Goal: Check status: Check status

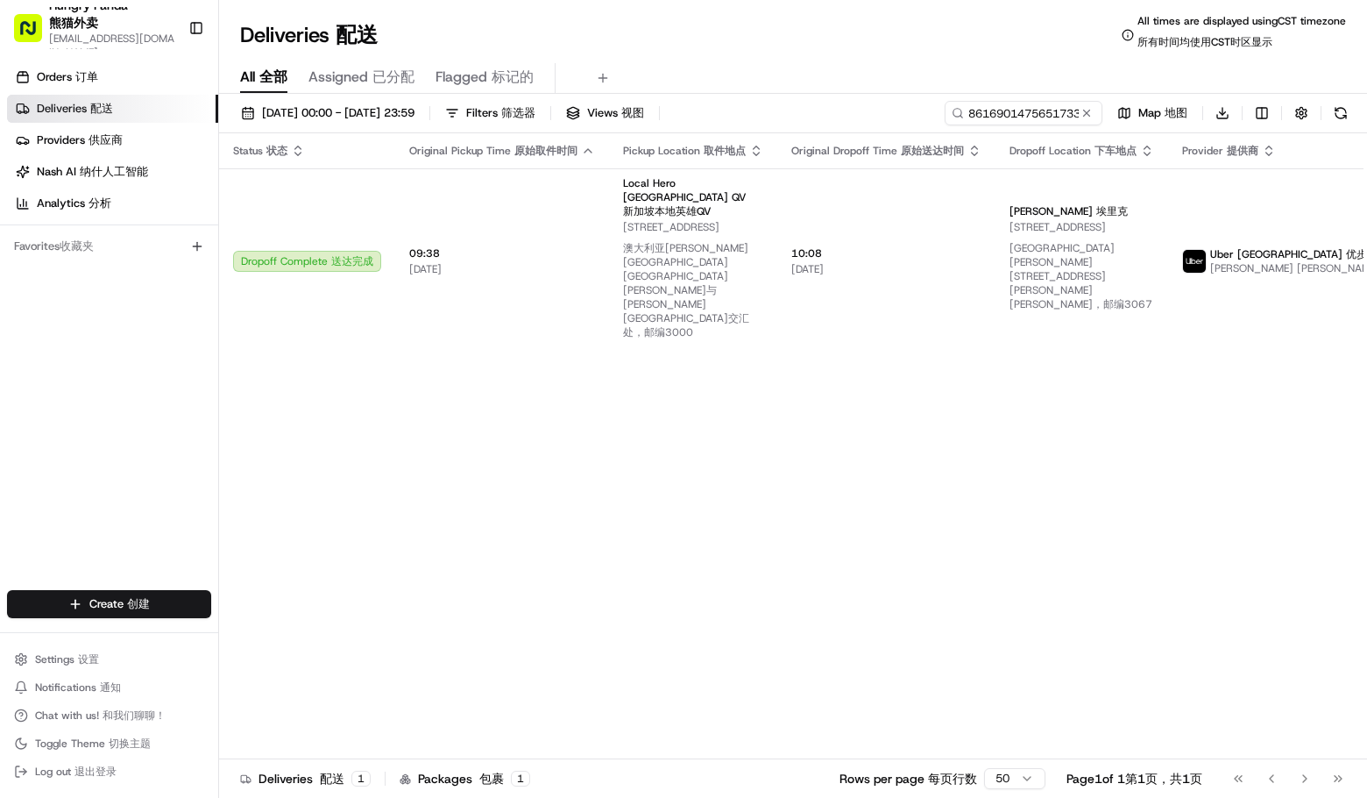
type input "861690147565173317335"
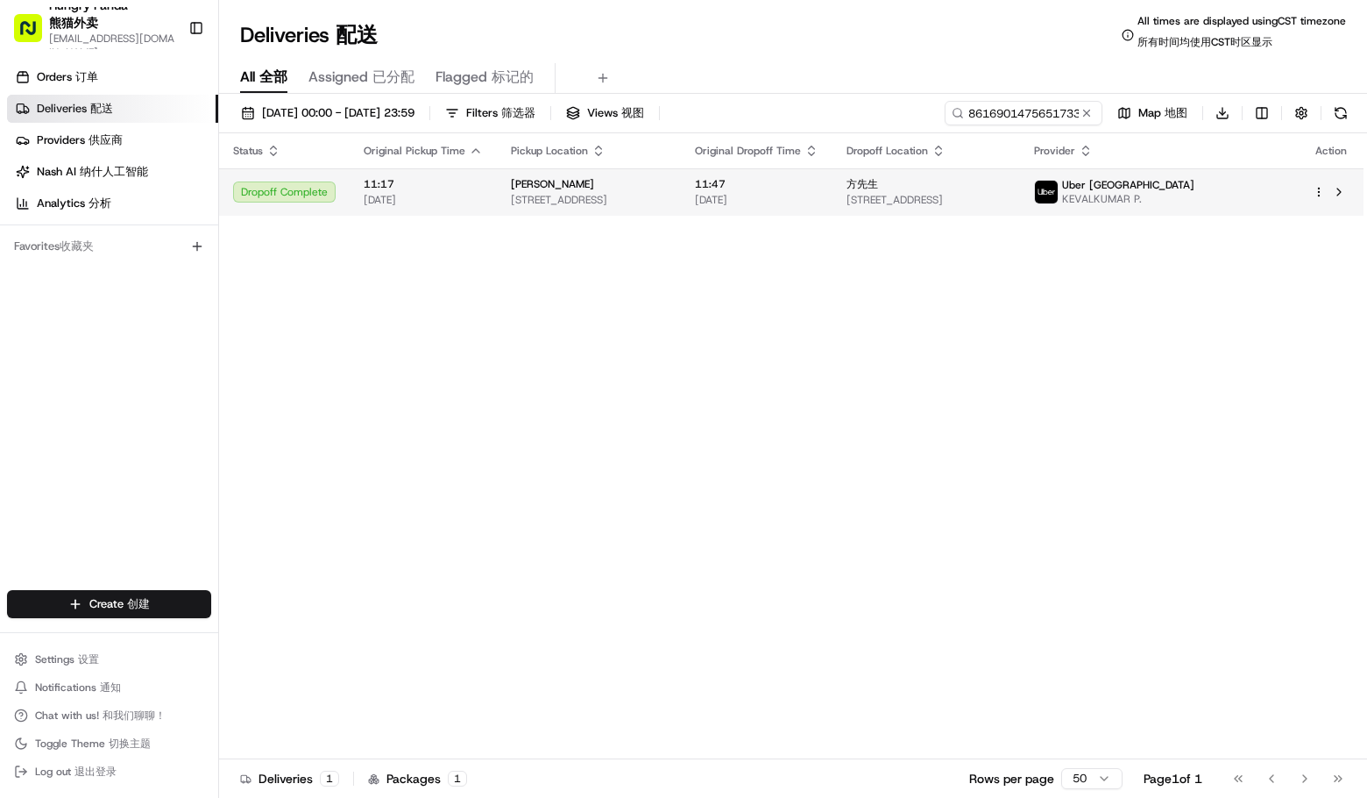
click at [1195, 188] on span "Uber [GEOGRAPHIC_DATA]" at bounding box center [1128, 185] width 132 height 14
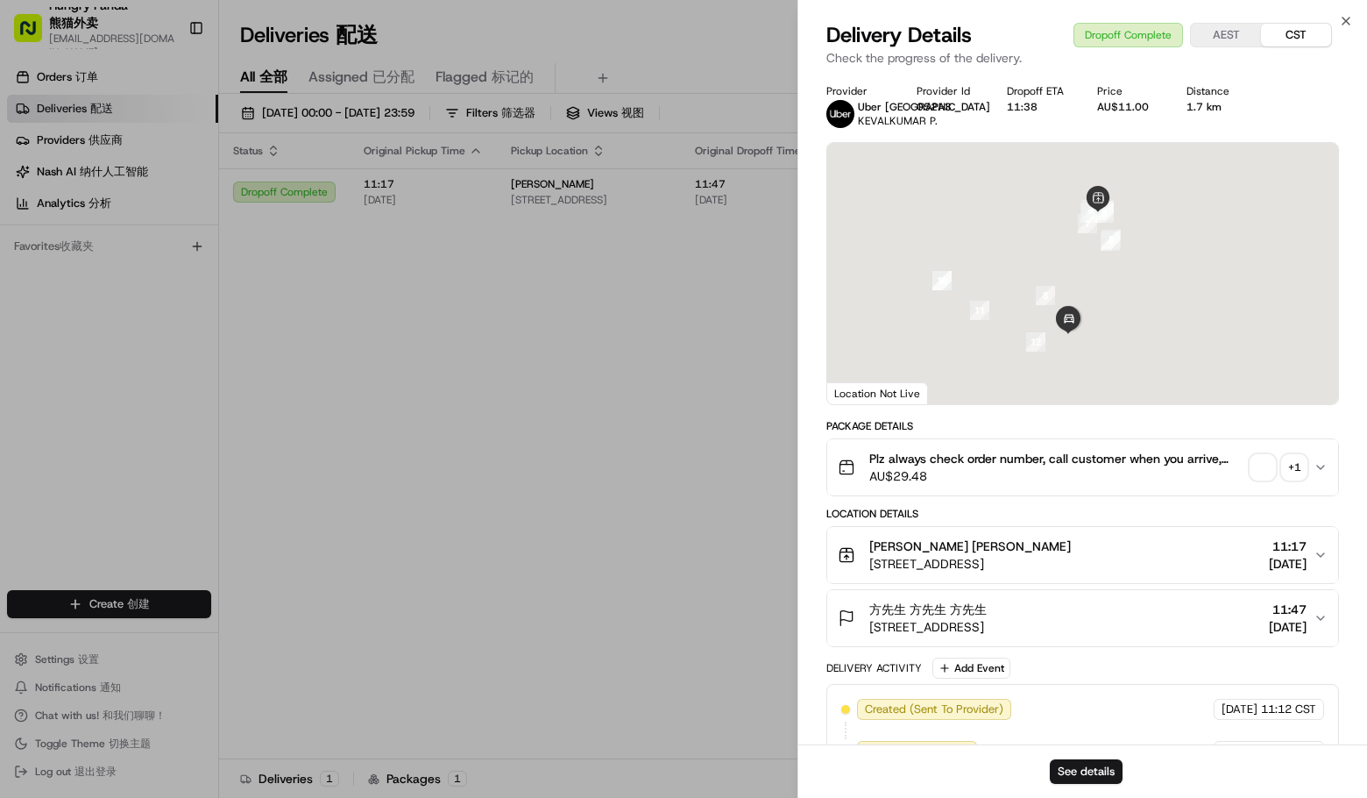
click at [1289, 474] on div "+ 1" at bounding box center [1294, 467] width 25 height 25
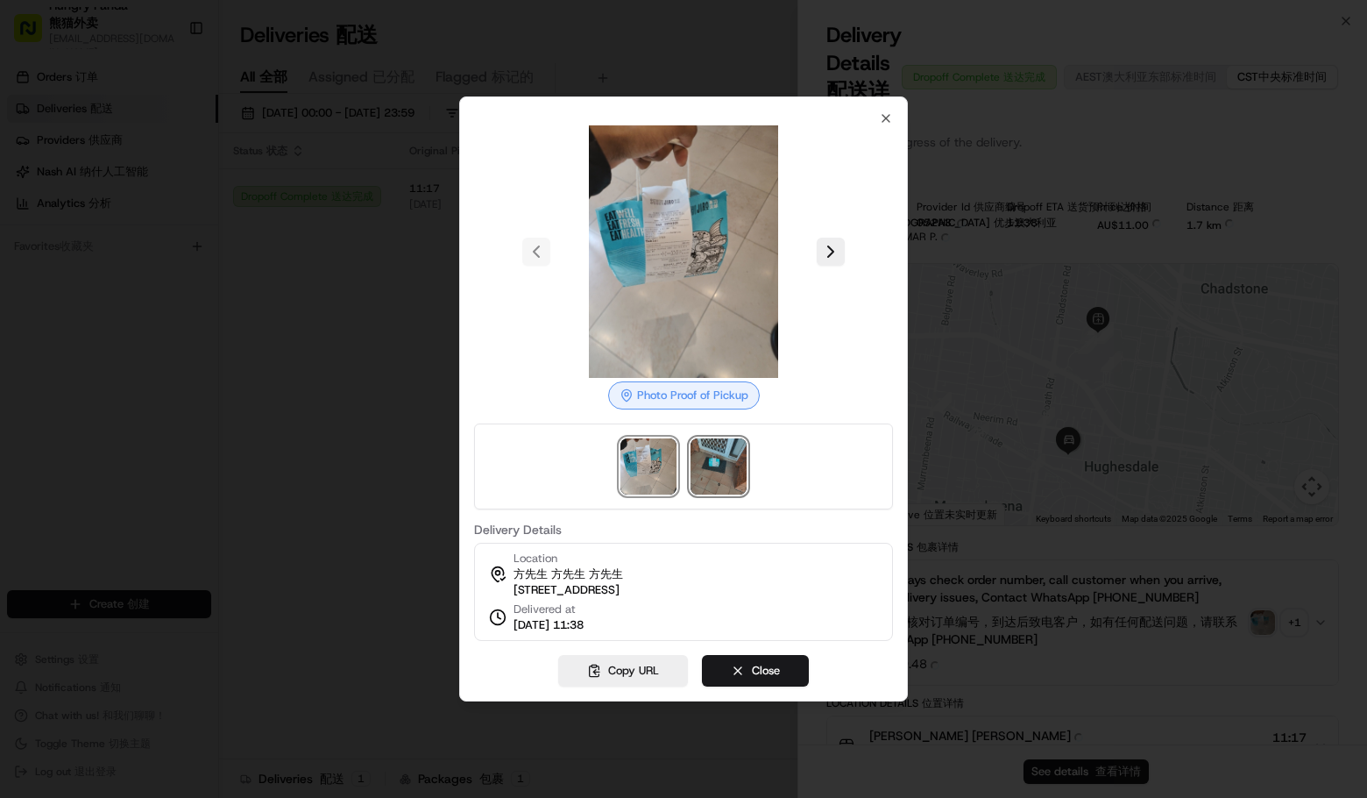
click at [731, 461] on img at bounding box center [719, 466] width 56 height 56
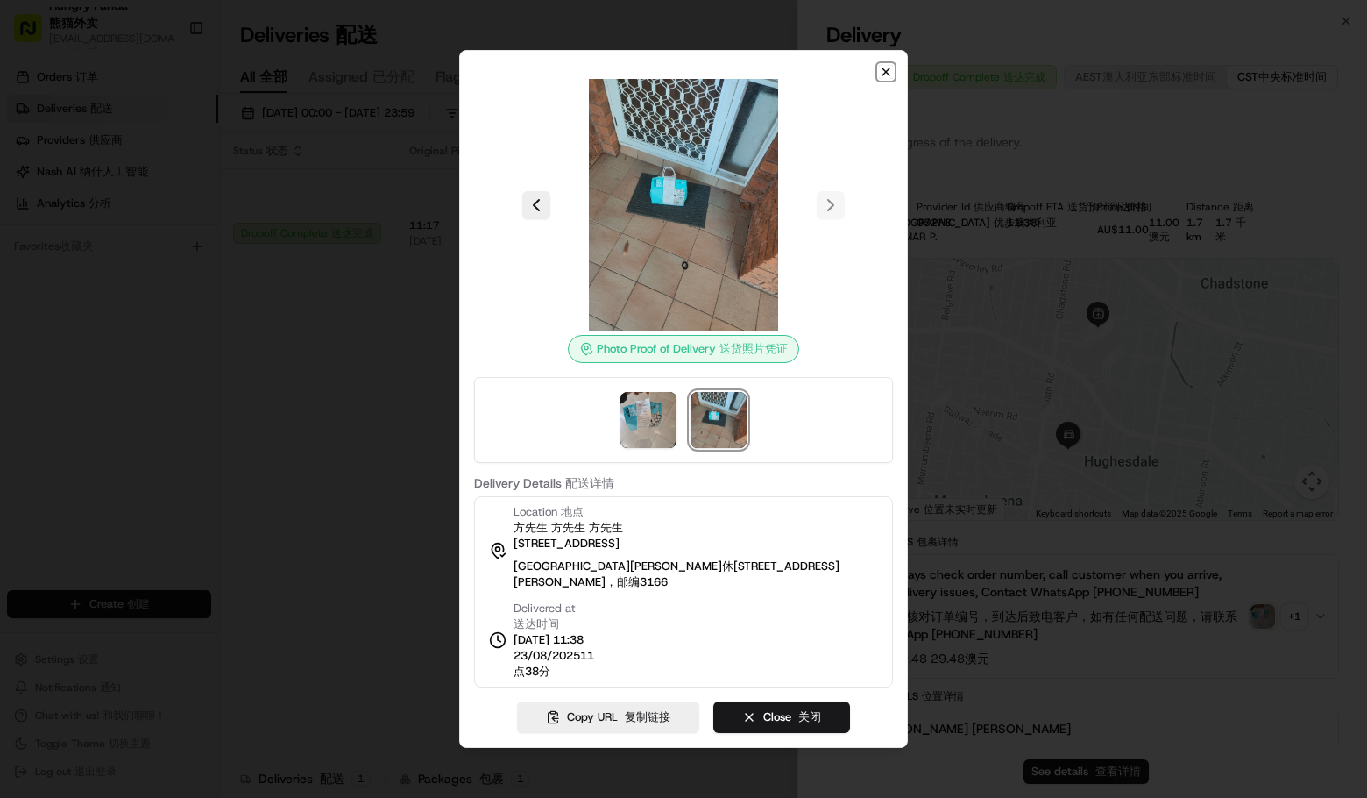
click at [891, 72] on icon "button" at bounding box center [886, 72] width 14 height 14
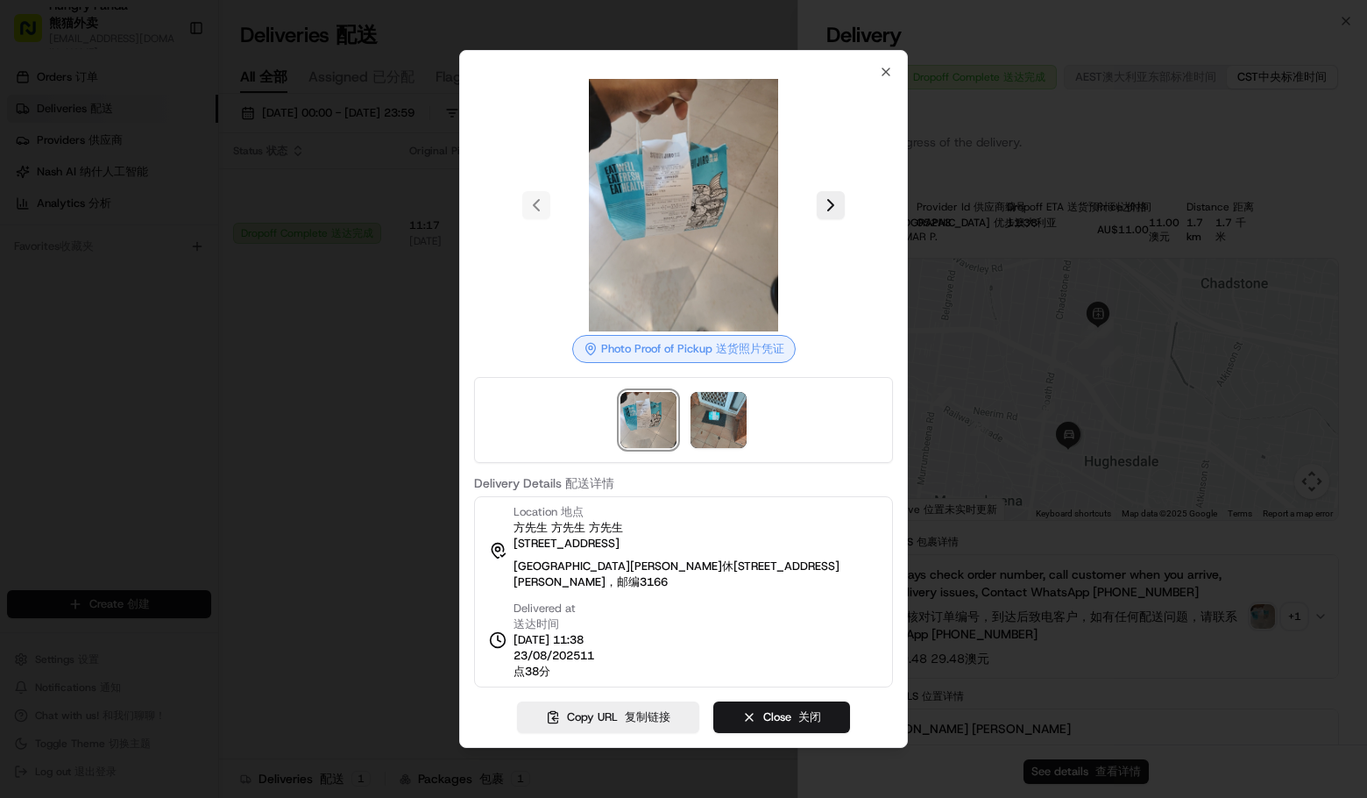
click at [387, 499] on div at bounding box center [683, 399] width 1367 height 798
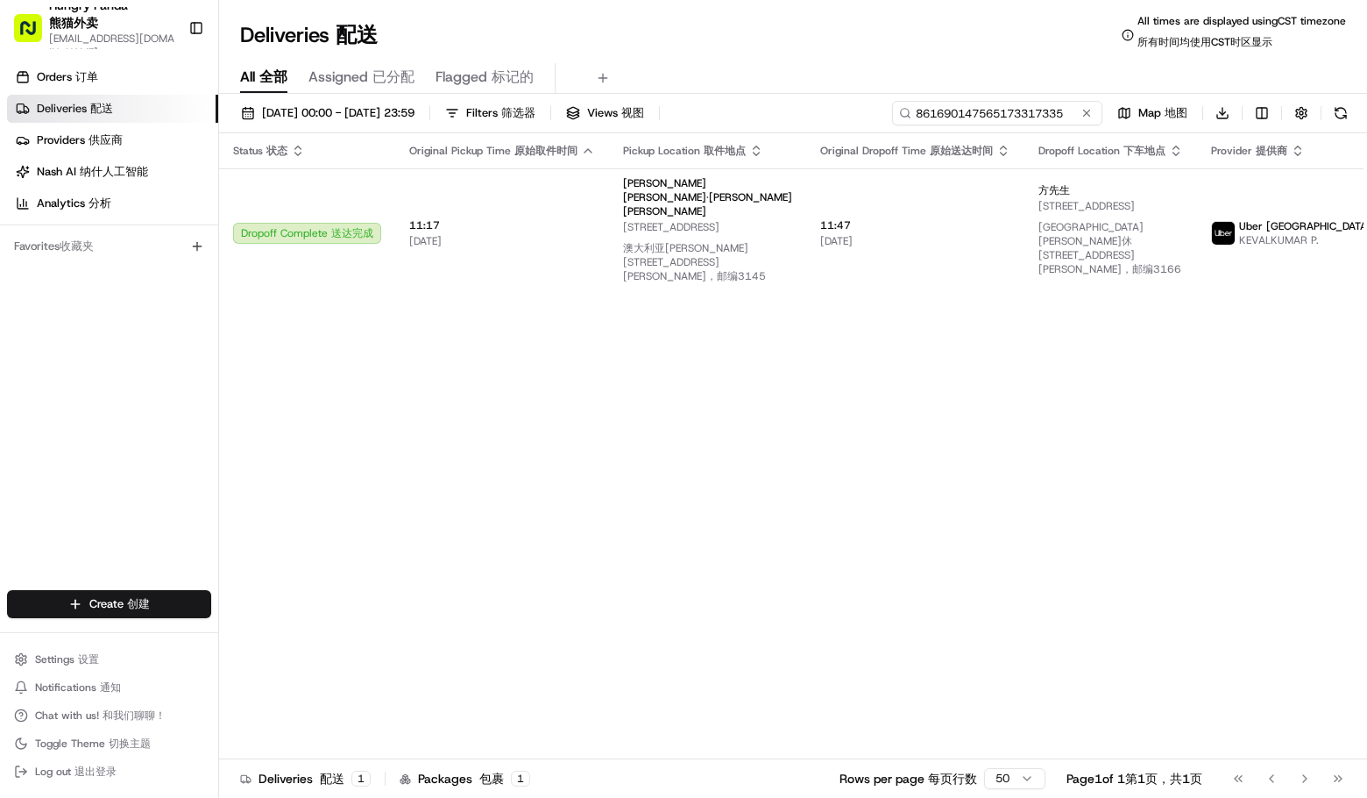
click at [1018, 124] on input "861690147565173317335" at bounding box center [997, 113] width 210 height 25
click at [1104, 463] on div "Status Status 状态 Original Pickup Time Original Pickup Time 原始取件时间 Pickup Locati…" at bounding box center [876, 453] width 1314 height 640
